Goal: Information Seeking & Learning: Learn about a topic

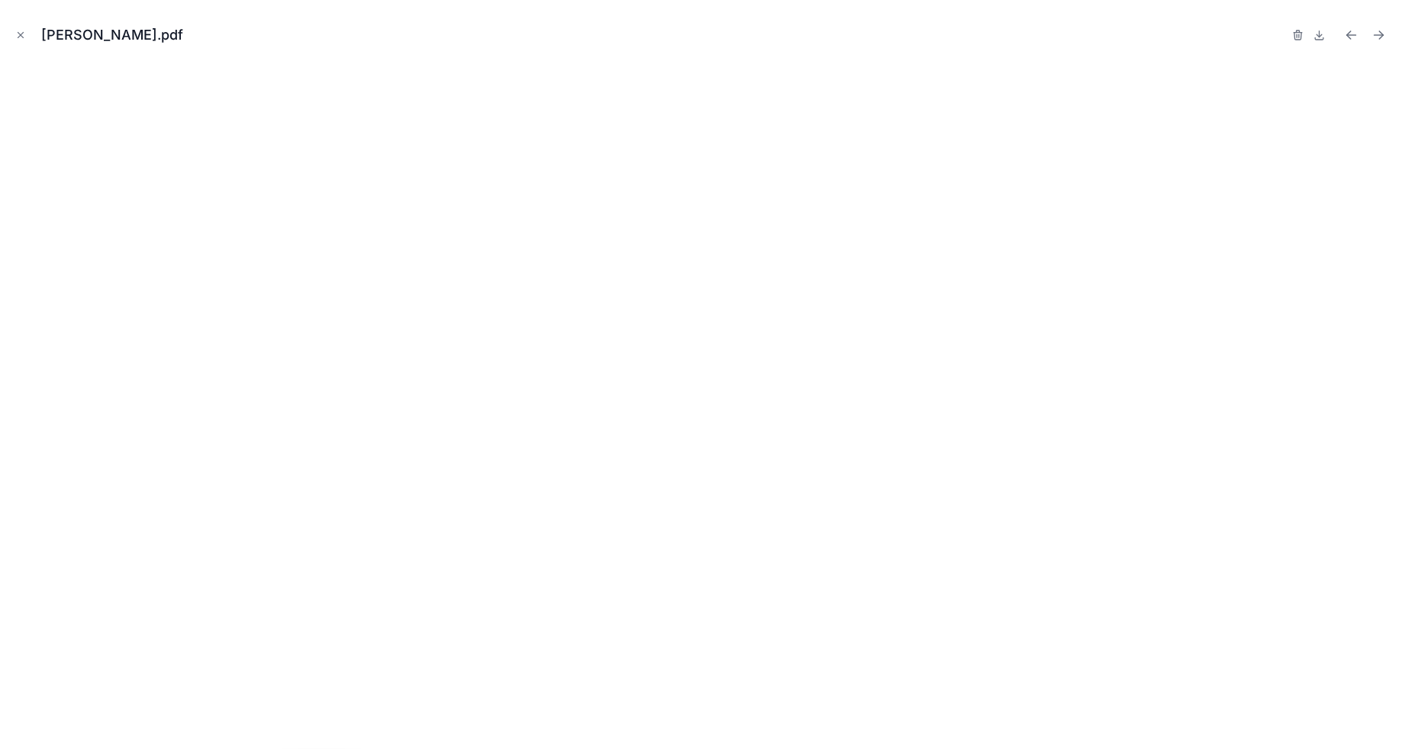
scroll to position [907, 0]
click at [24, 37] on icon "Close modal" at bounding box center [20, 35] width 11 height 11
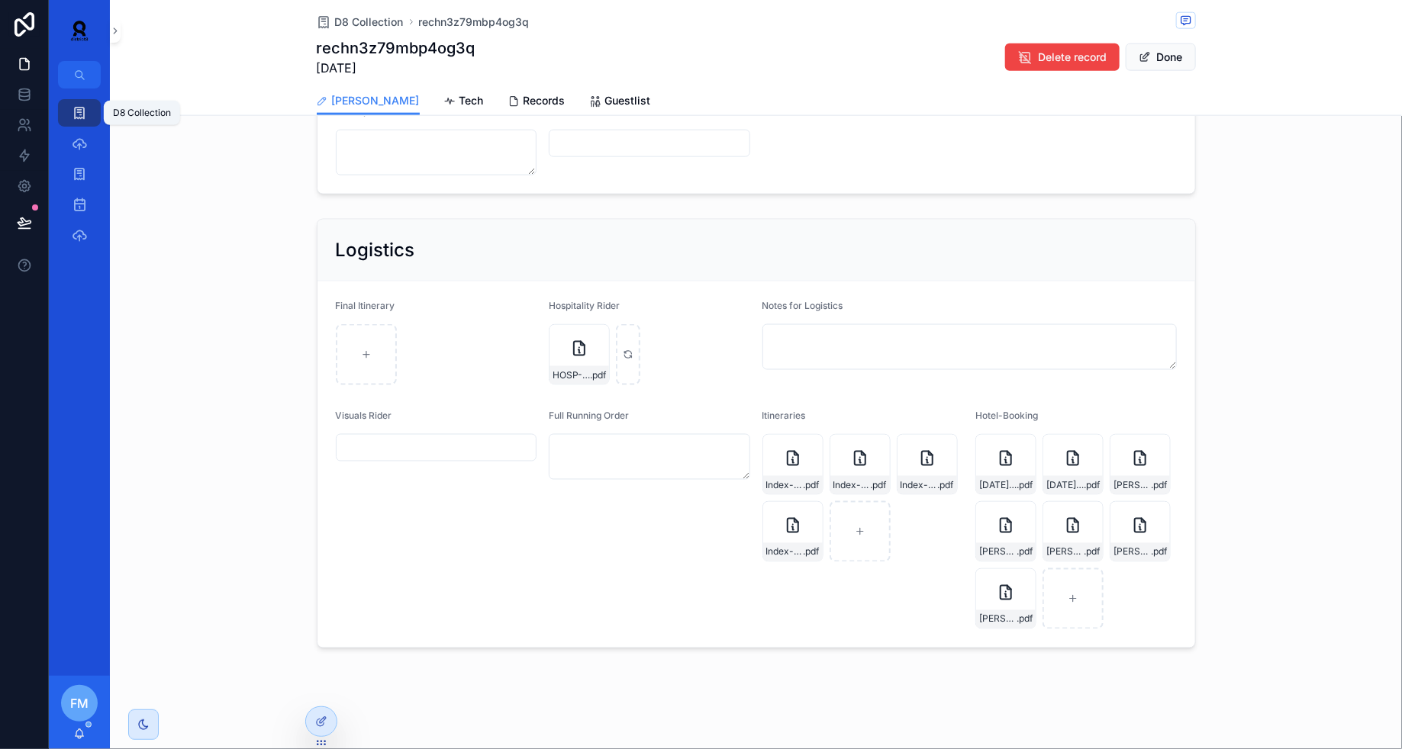
click at [92, 114] on link "D8 Collection" at bounding box center [79, 112] width 43 height 27
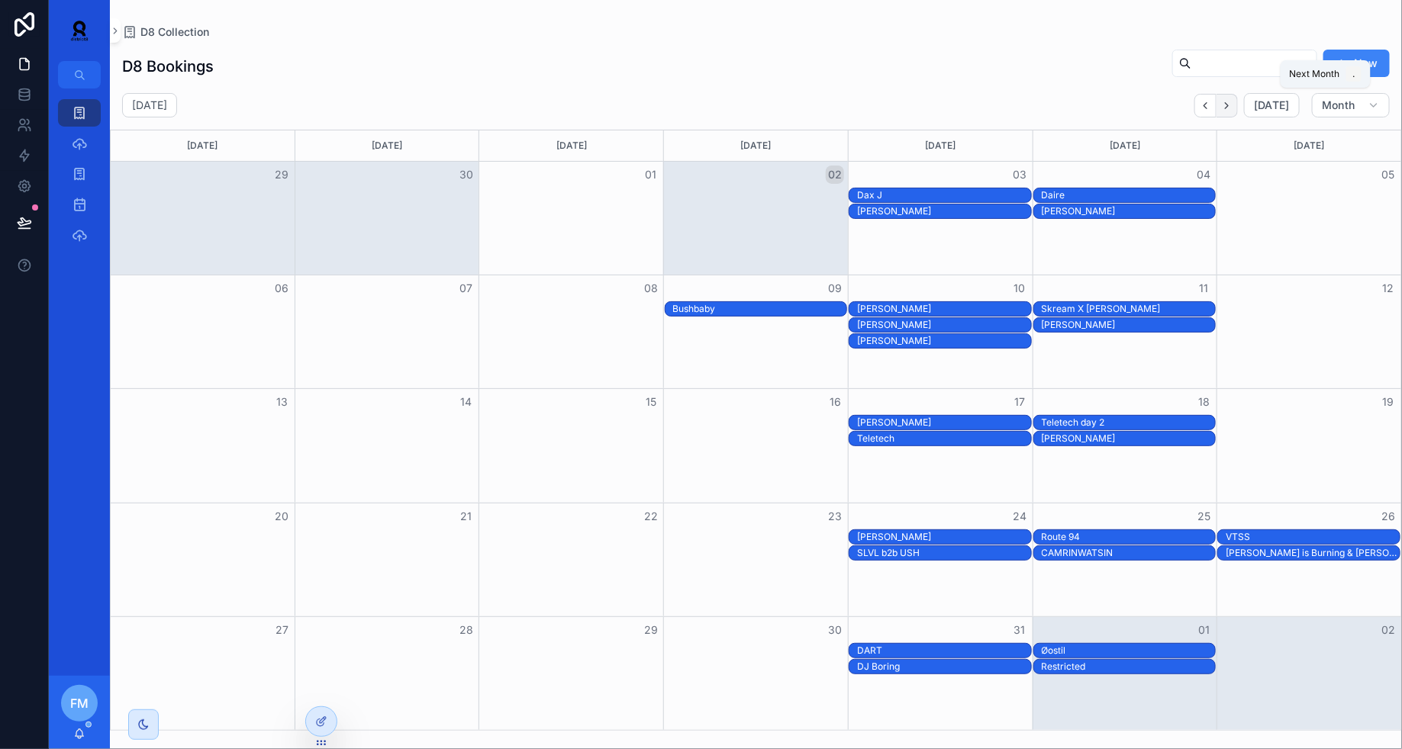
click at [1232, 108] on icon "Next" at bounding box center [1226, 105] width 11 height 11
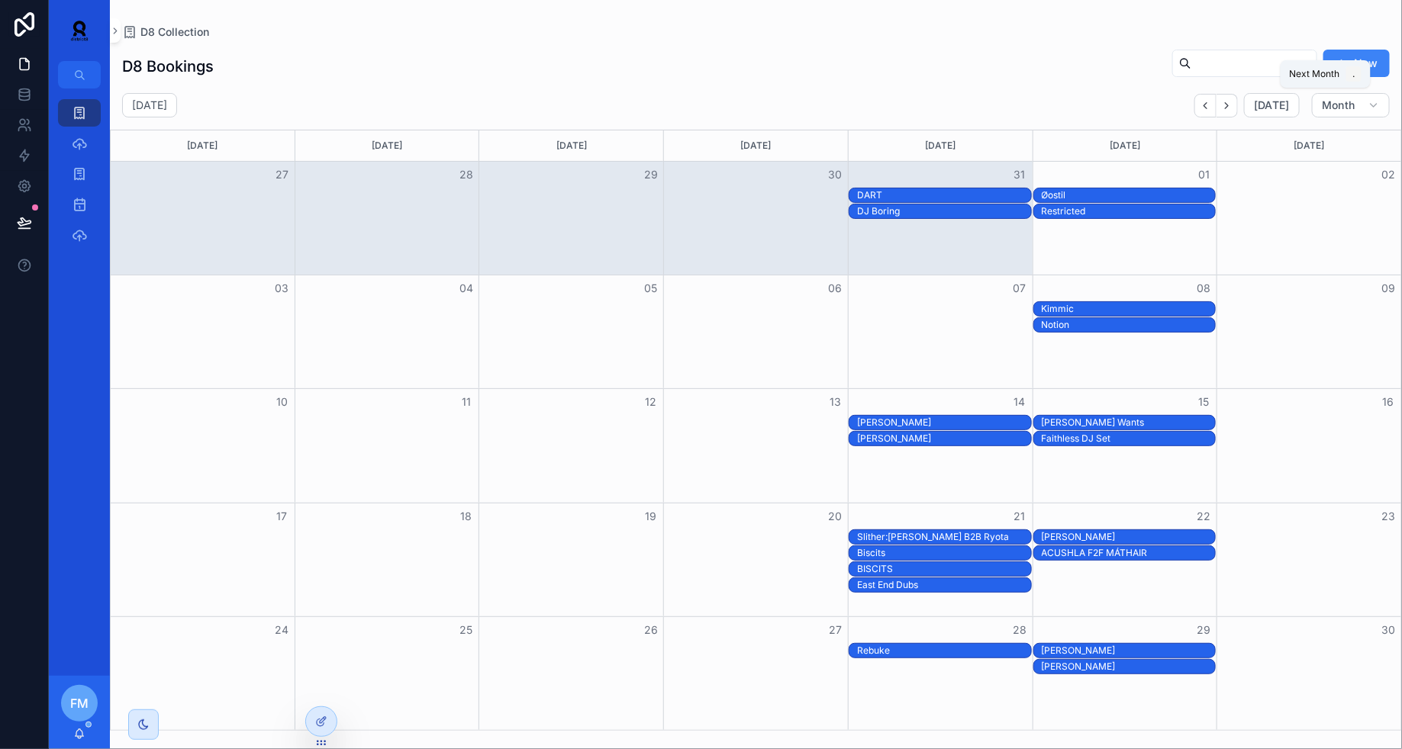
click at [1232, 108] on icon "Next" at bounding box center [1226, 105] width 11 height 11
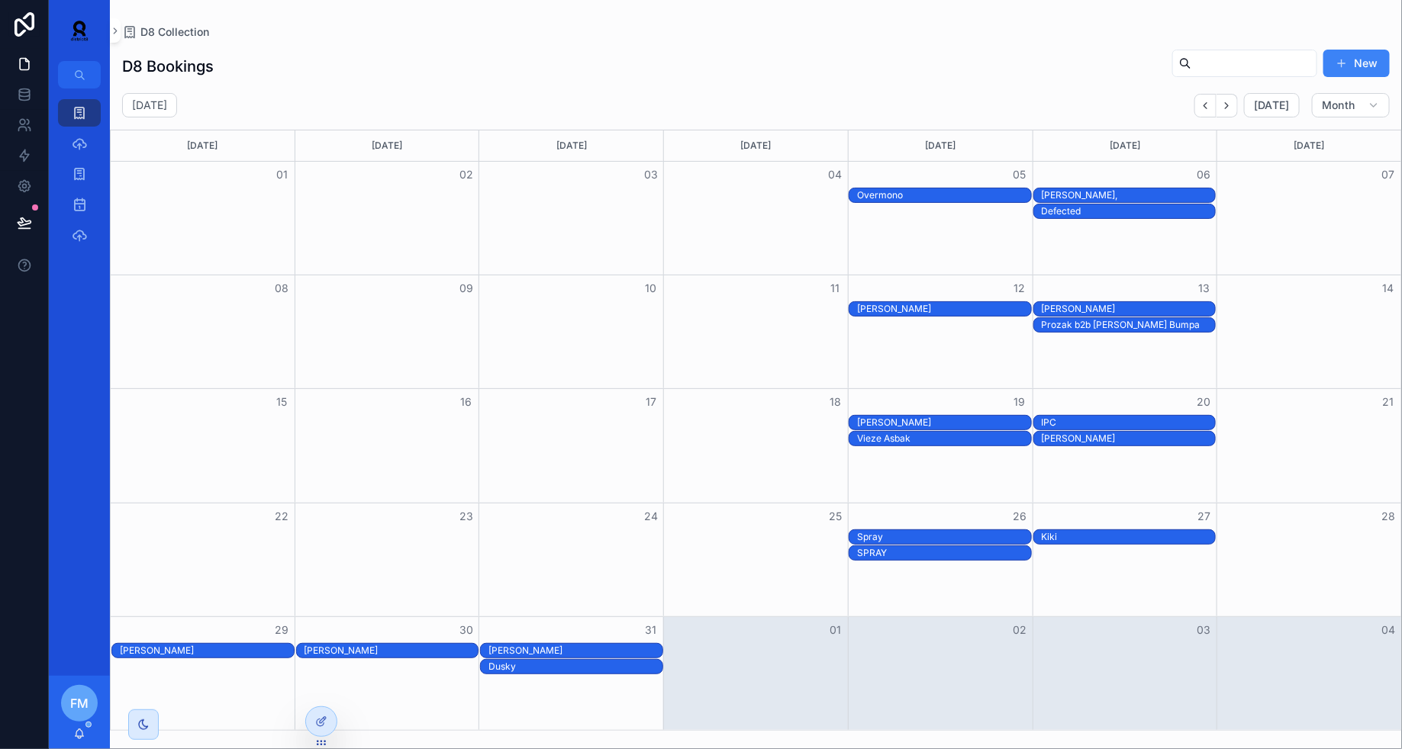
click at [340, 655] on div "[PERSON_NAME]" at bounding box center [391, 651] width 174 height 12
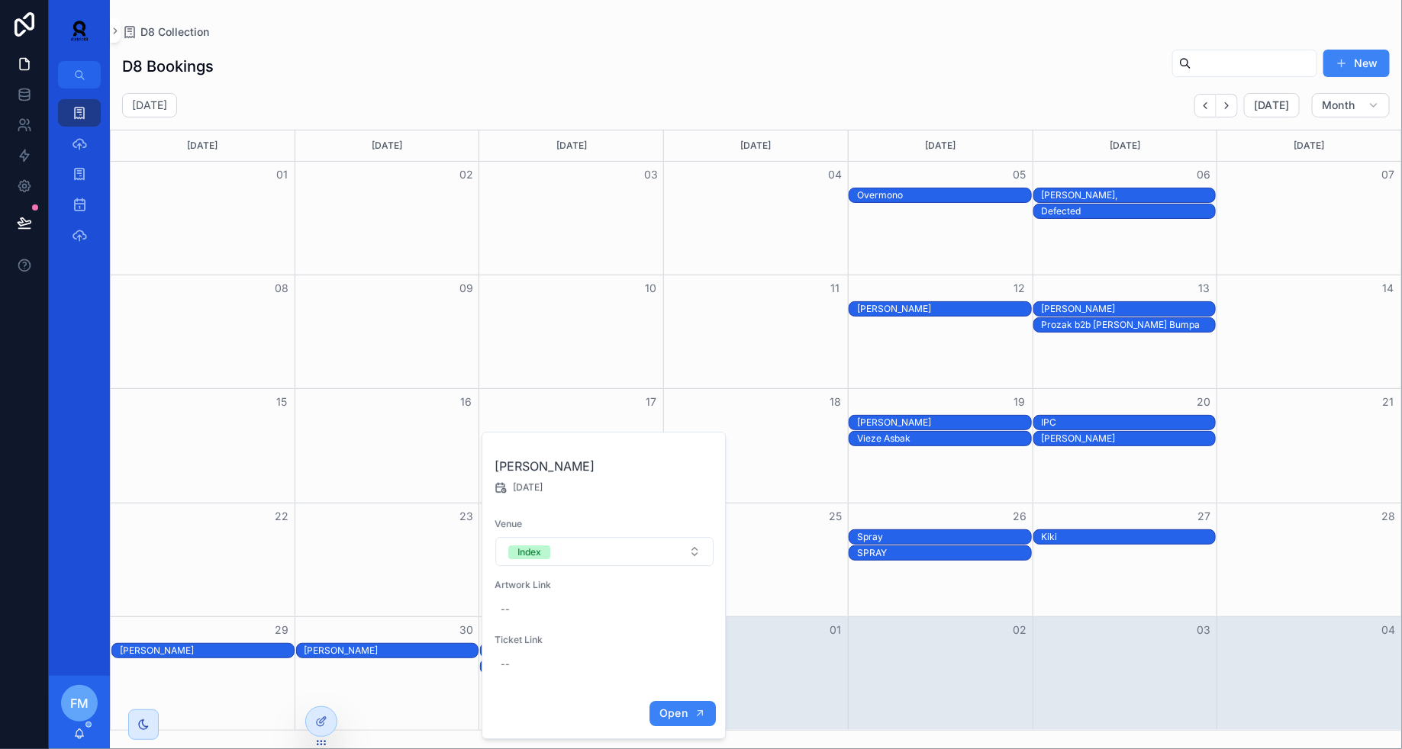
click at [693, 710] on button "Open" at bounding box center [682, 713] width 66 height 25
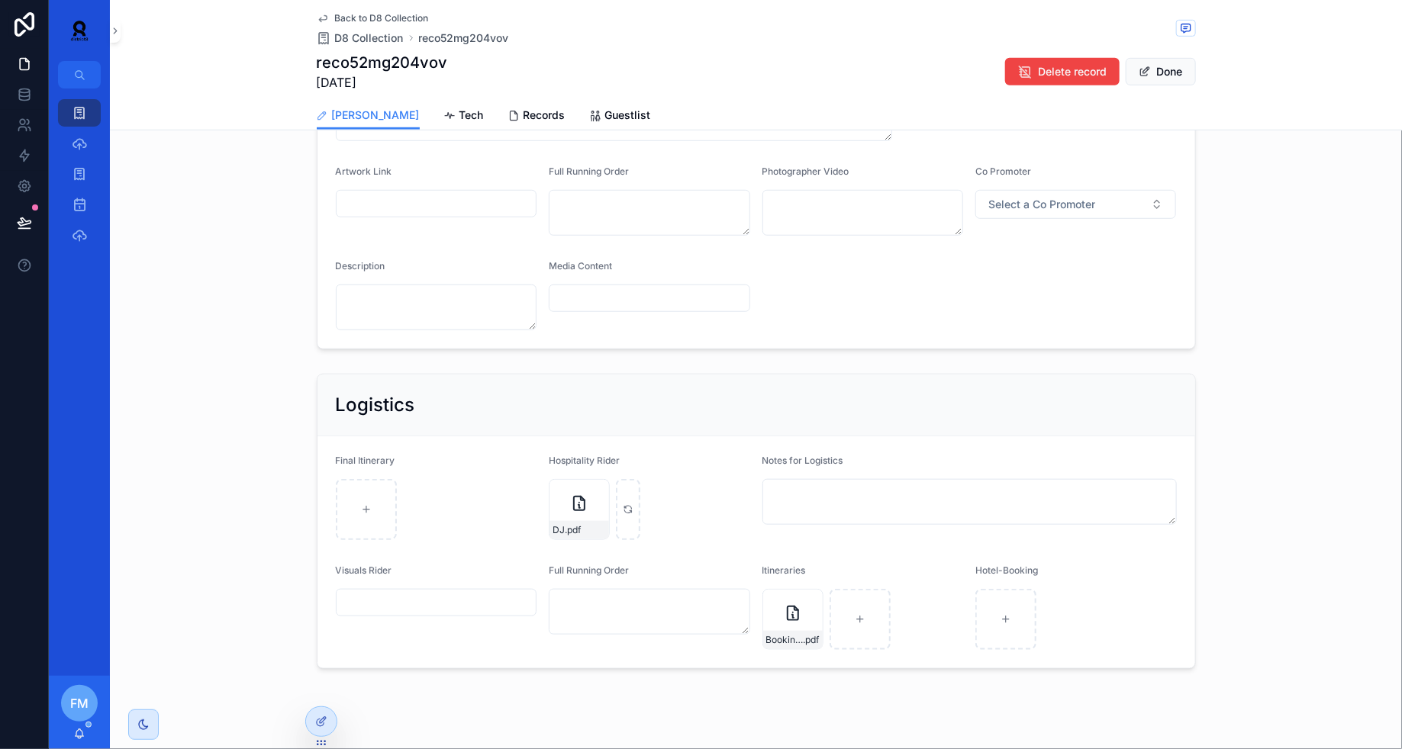
scroll to position [437, 0]
click at [792, 618] on div "Booking-#5319274009 .pdf" at bounding box center [792, 615] width 61 height 61
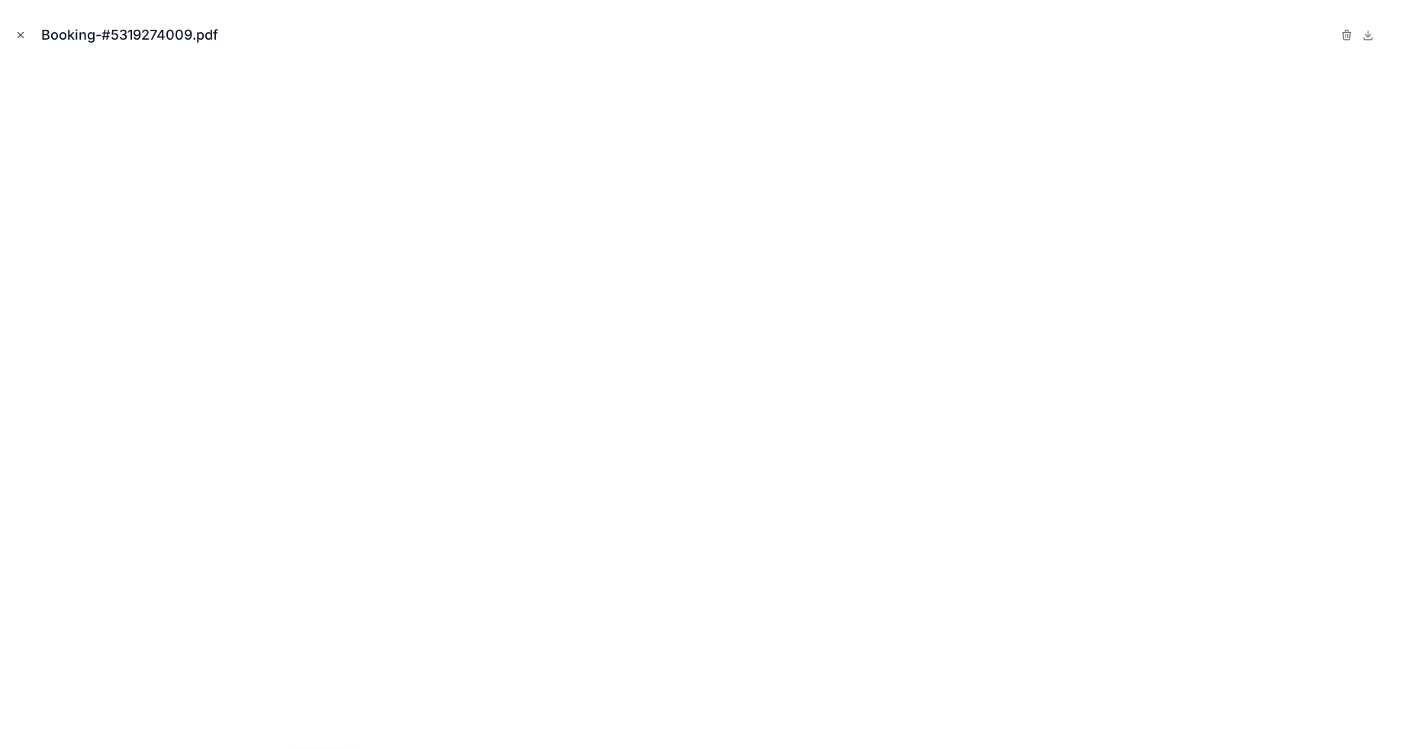
click at [25, 36] on icon "Close modal" at bounding box center [20, 35] width 11 height 11
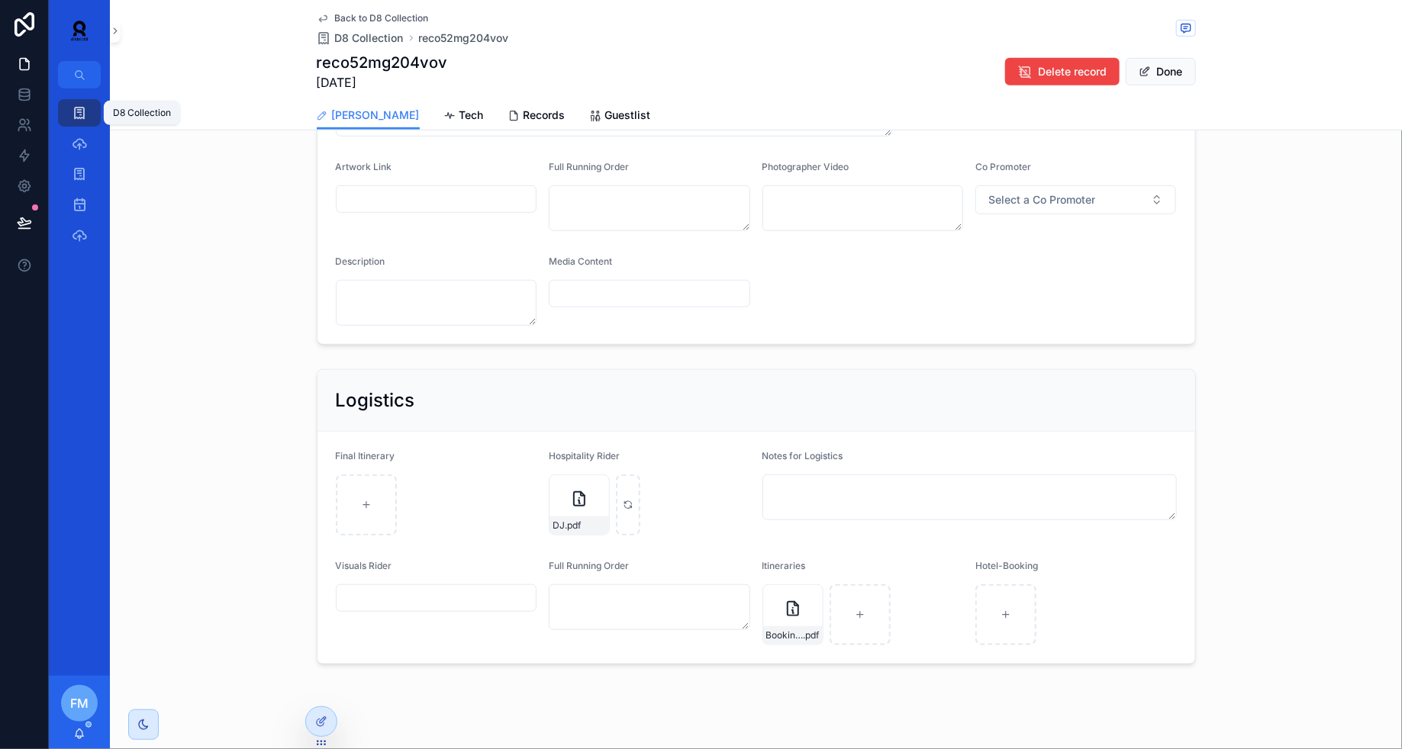
click at [78, 113] on icon "scrollable content" at bounding box center [79, 112] width 15 height 15
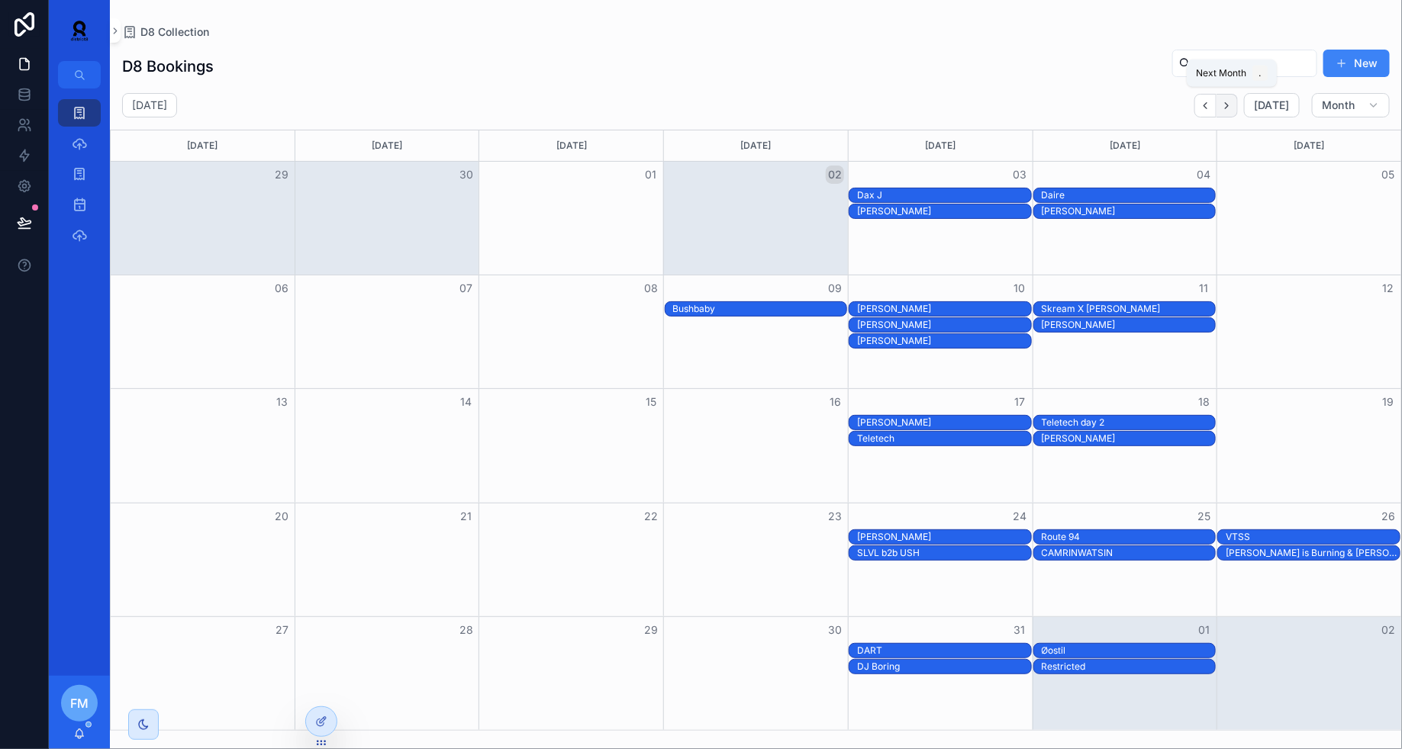
click at [1238, 103] on button "Next" at bounding box center [1226, 106] width 21 height 24
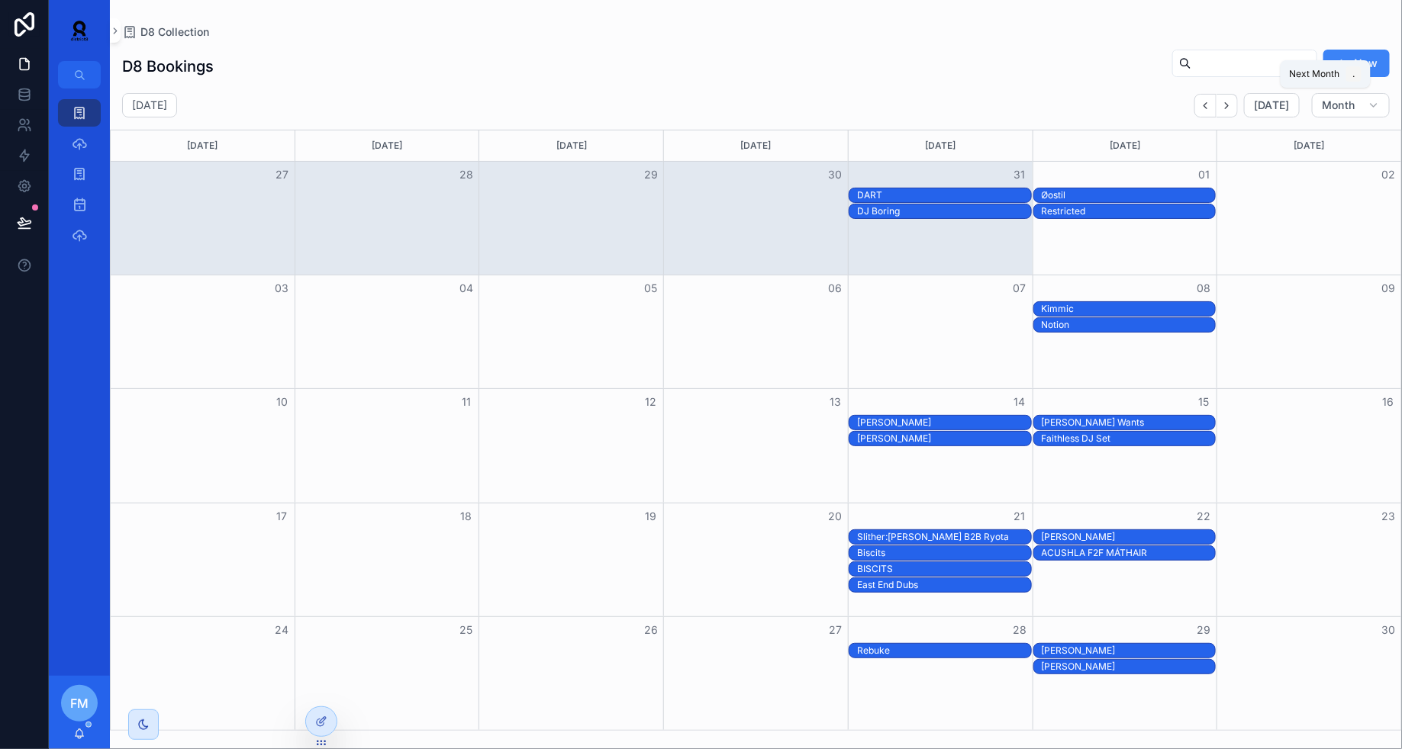
click at [1238, 103] on button "Next" at bounding box center [1226, 106] width 21 height 24
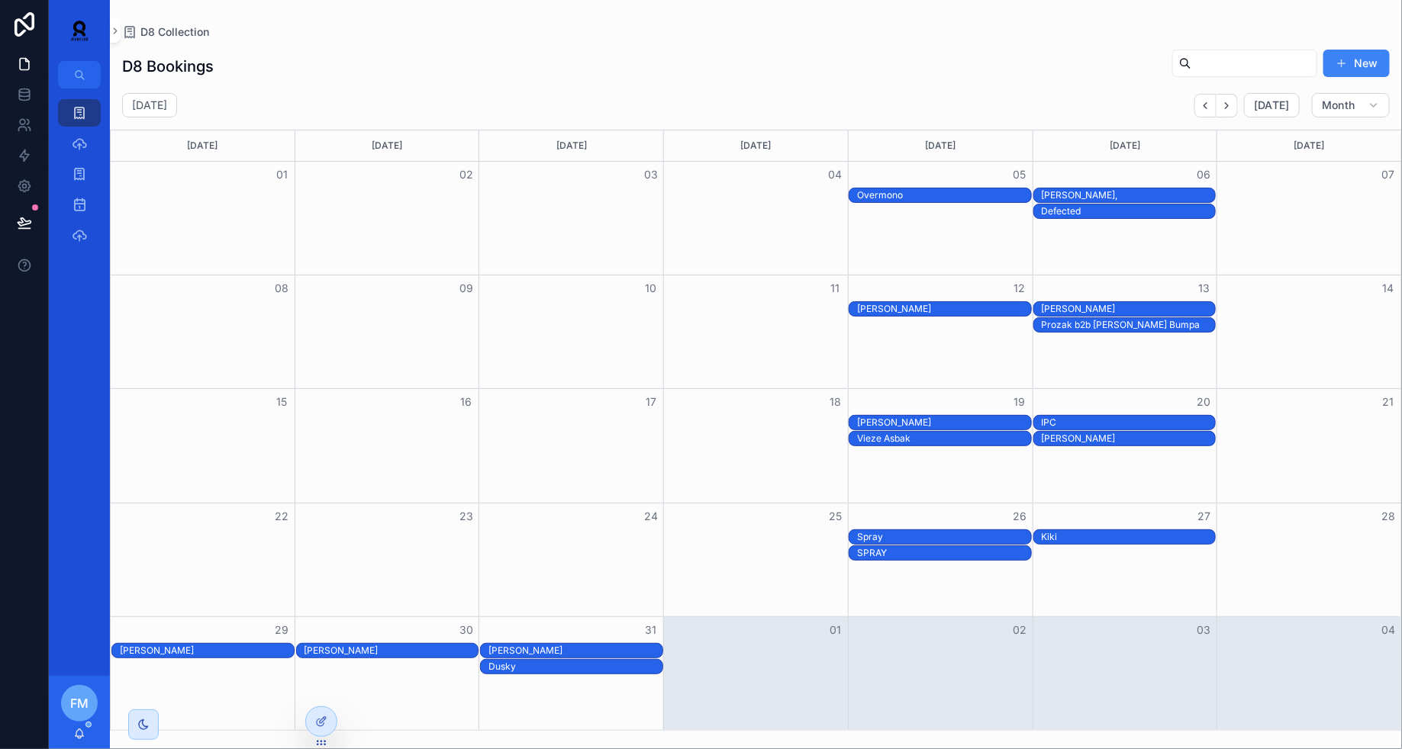
click at [230, 649] on div "[PERSON_NAME]" at bounding box center [207, 651] width 174 height 12
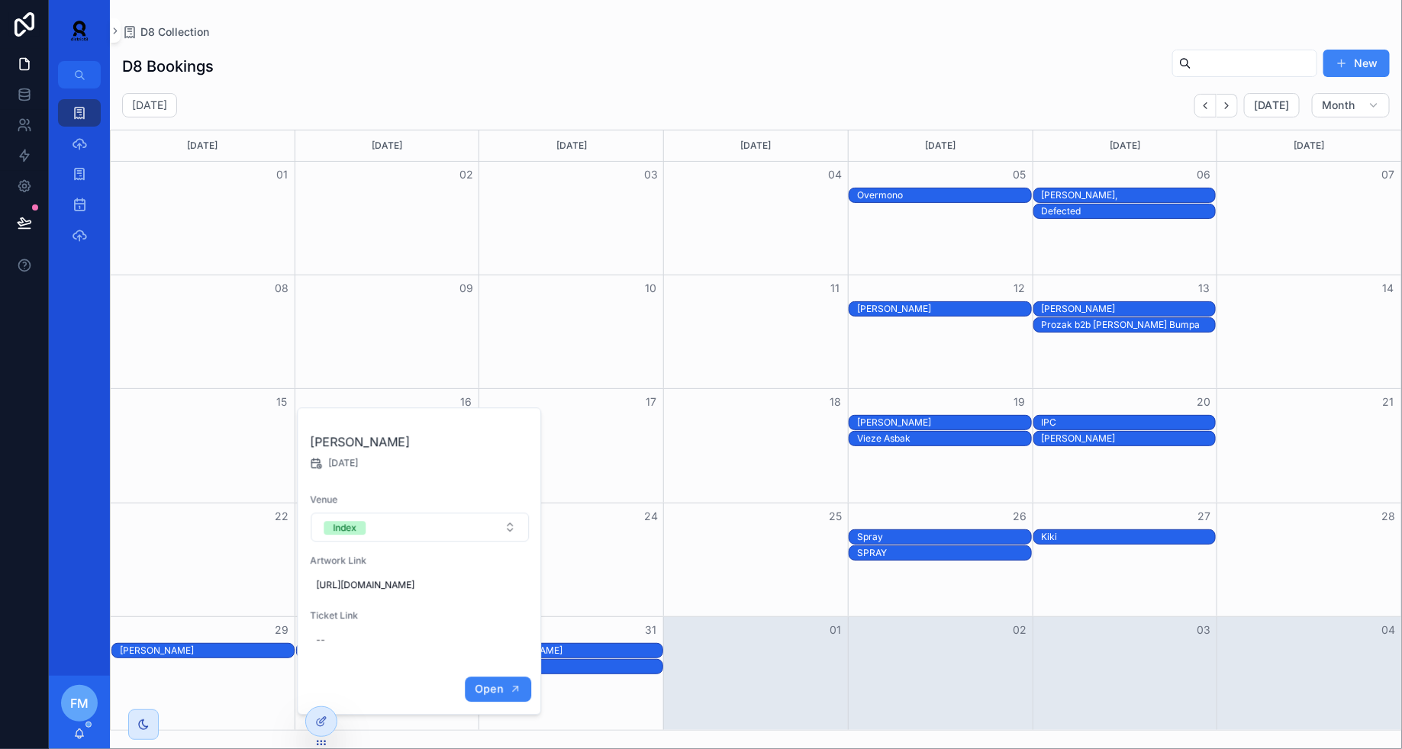
click at [485, 696] on span "Open" at bounding box center [489, 689] width 28 height 14
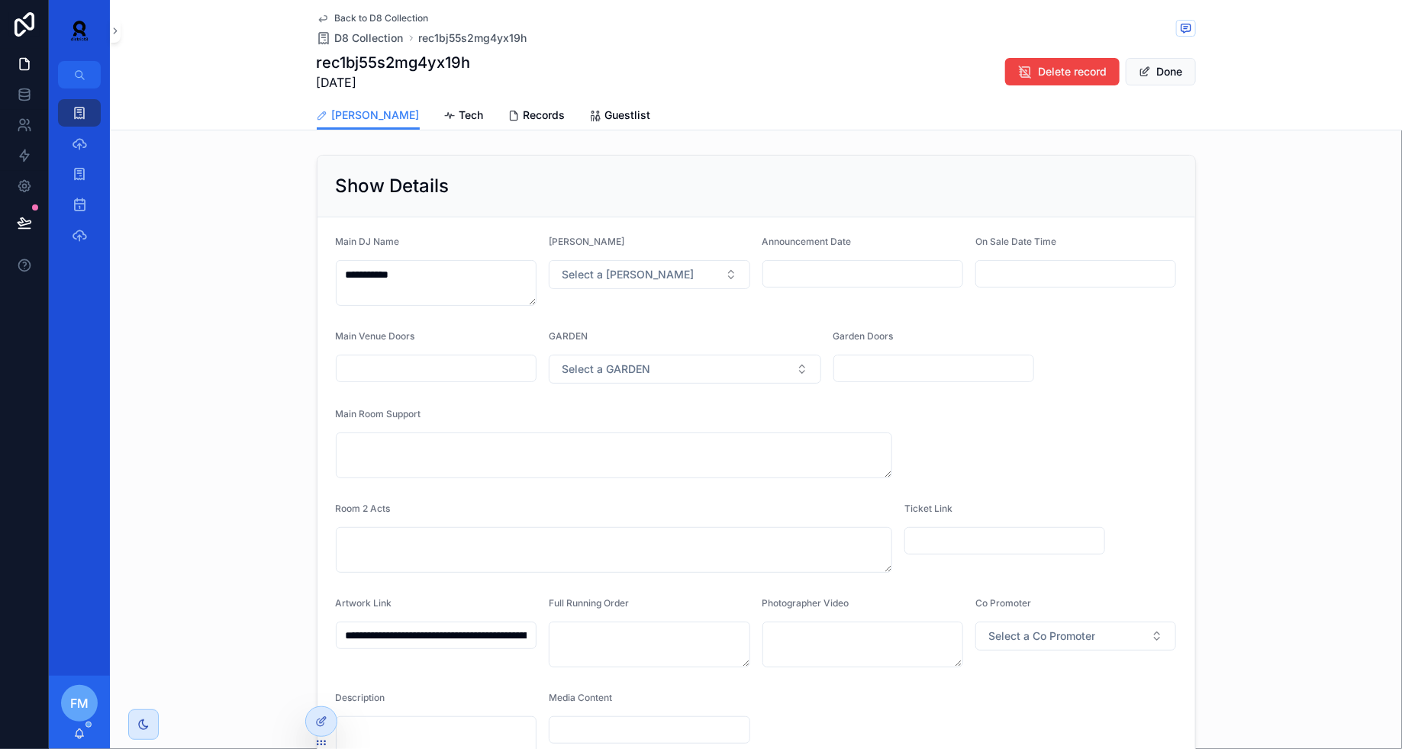
scroll to position [466, 0]
